Goal: Find specific page/section: Find specific page/section

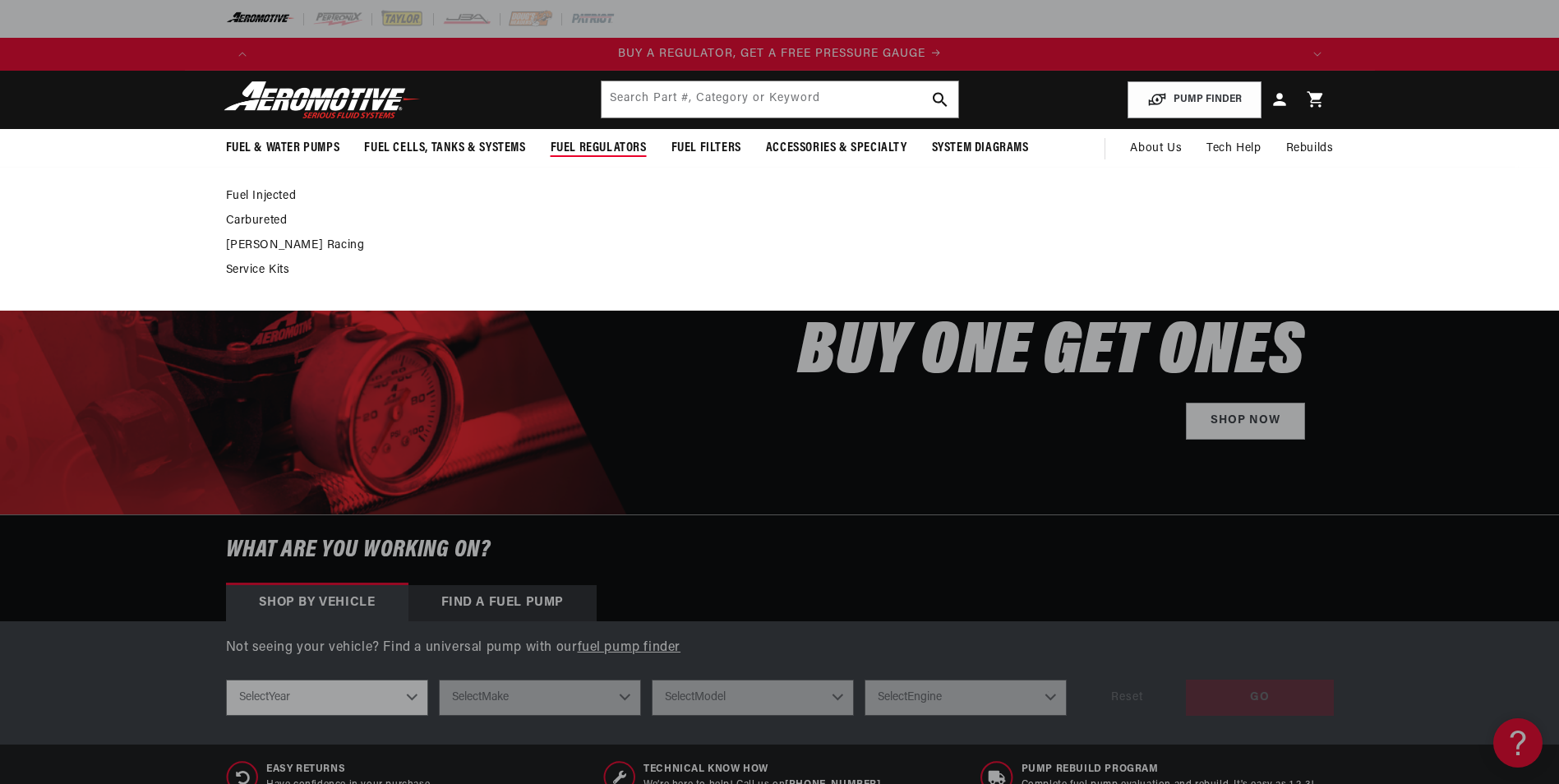
click at [258, 218] on link "Carbureted" at bounding box center [771, 221] width 1091 height 14
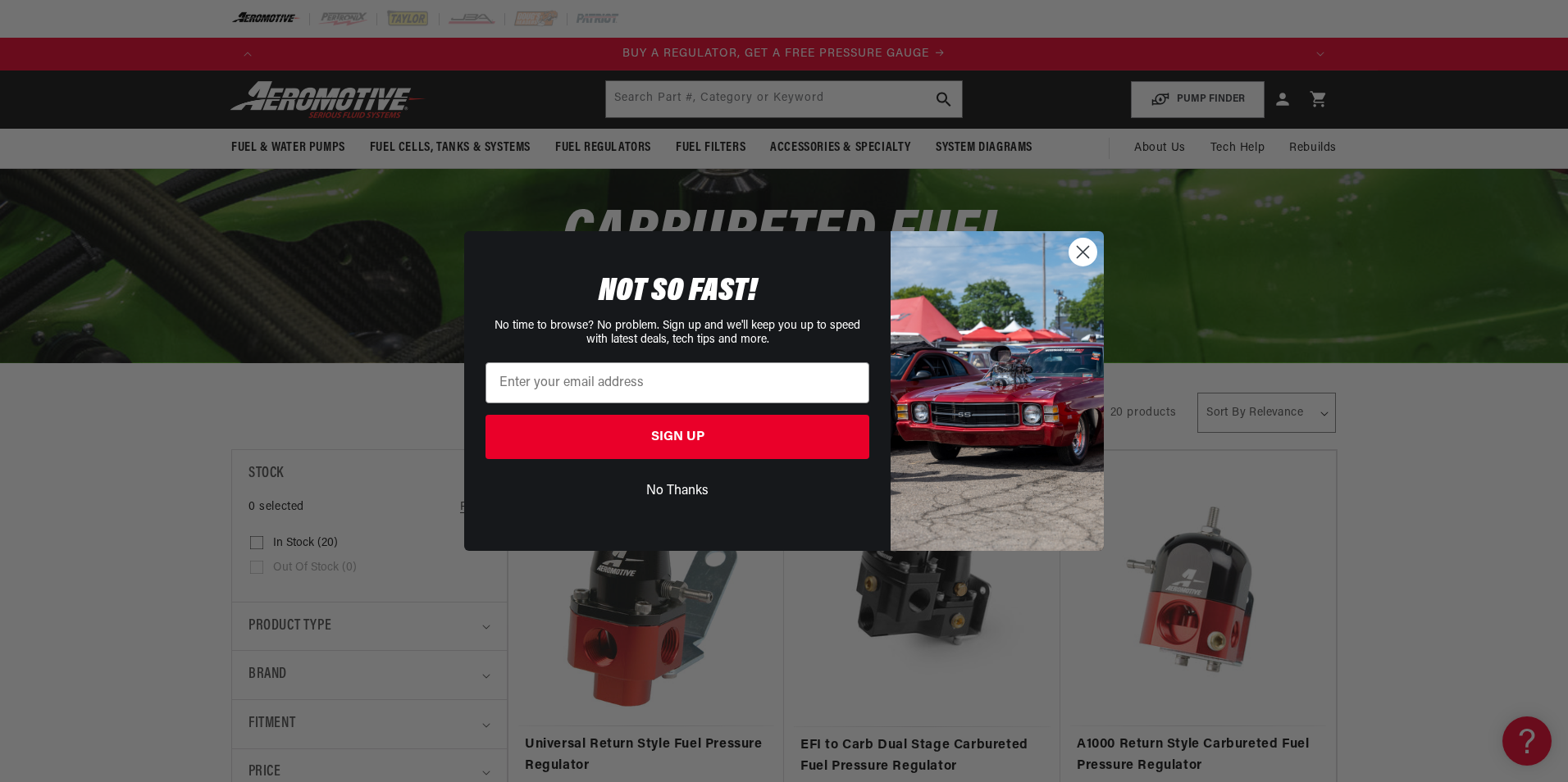
click at [1090, 261] on circle "Close dialog" at bounding box center [1082, 252] width 27 height 27
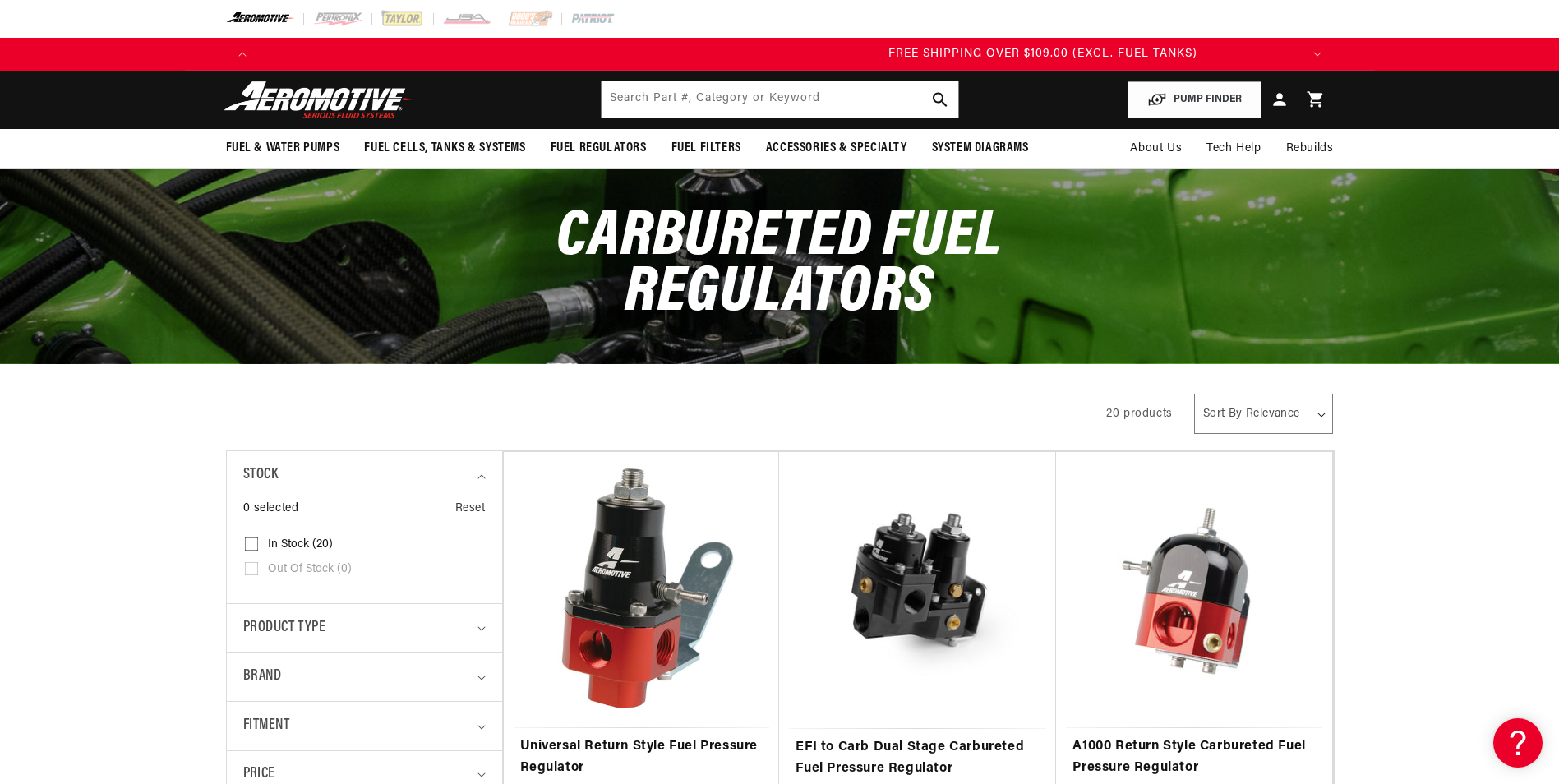
scroll to position [0, 3127]
